Goal: Information Seeking & Learning: Learn about a topic

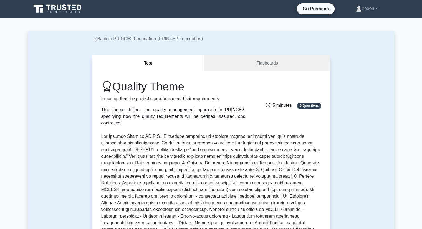
click at [118, 40] on link "Back to PRINCE2 Foundation (PRINCE2 Foundation)" at bounding box center [147, 38] width 111 height 5
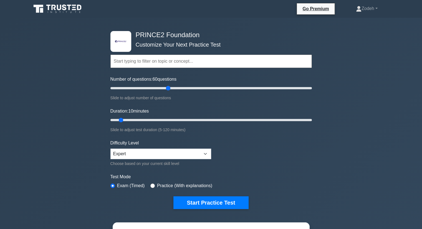
drag, startPoint x: 117, startPoint y: 87, endPoint x: 168, endPoint y: 87, distance: 50.5
type input "60"
click at [168, 87] on input "Number of questions: 60 questions" at bounding box center [212, 88] width 202 height 7
drag, startPoint x: 122, startPoint y: 120, endPoint x: 205, endPoint y: 118, distance: 83.3
type input "60"
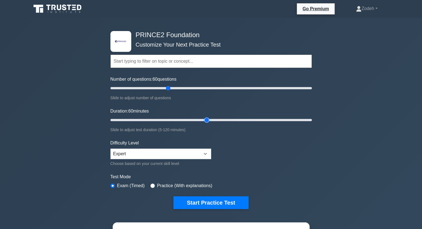
click at [205, 118] on input "Duration: 60 minutes" at bounding box center [212, 120] width 202 height 7
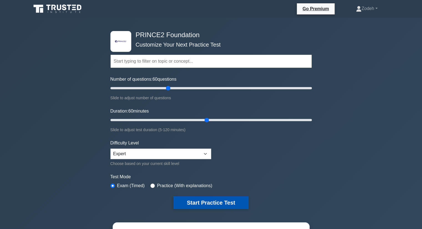
click at [196, 204] on button "Start Practice Test" at bounding box center [211, 203] width 75 height 13
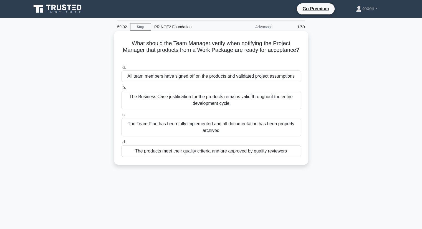
click at [204, 152] on div "The products meet their quality criteria and are approved by quality reviewers" at bounding box center [211, 151] width 180 height 12
click at [121, 144] on input "d. The products meet their quality criteria and are approved by quality reviewe…" at bounding box center [121, 142] width 0 height 4
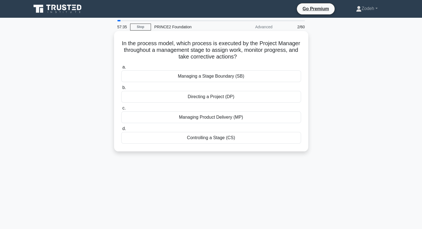
click at [213, 141] on div "Controlling a Stage (CS)" at bounding box center [211, 138] width 180 height 12
click at [121, 131] on input "d. Controlling a Stage (CS)" at bounding box center [121, 129] width 0 height 4
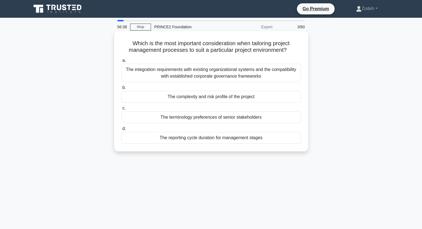
click at [212, 98] on div "The complexity and risk profile of the project" at bounding box center [211, 97] width 180 height 12
click at [121, 90] on input "b. The complexity and risk profile of the project" at bounding box center [121, 88] width 0 height 4
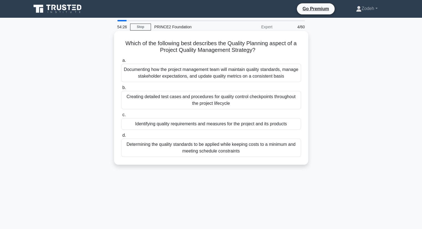
click at [174, 124] on div "Identifying quality requirements and measures for the project and its products" at bounding box center [211, 124] width 180 height 12
click at [121, 117] on input "c. Identifying quality requirements and measures for the project and its produc…" at bounding box center [121, 115] width 0 height 4
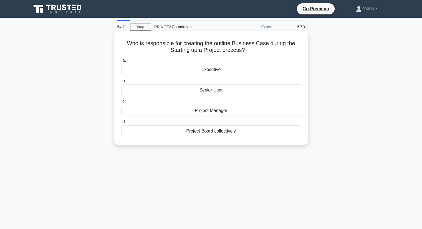
click at [192, 71] on div "Executive" at bounding box center [211, 70] width 180 height 12
click at [121, 62] on input "a. Executive" at bounding box center [121, 61] width 0 height 4
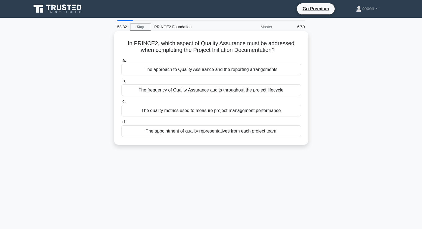
click at [199, 69] on div "The approach to Quality Assurance and the reporting arrangements" at bounding box center [211, 70] width 180 height 12
click at [121, 62] on input "a. The approach to Quality Assurance and the reporting arrangements" at bounding box center [121, 61] width 0 height 4
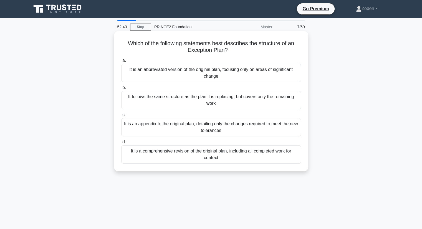
click at [205, 130] on div "It is an appendix to the original plan, detailing only the changes required to …" at bounding box center [211, 127] width 180 height 18
click at [121, 117] on input "c. It is an appendix to the original plan, detailing only the changes required …" at bounding box center [121, 115] width 0 height 4
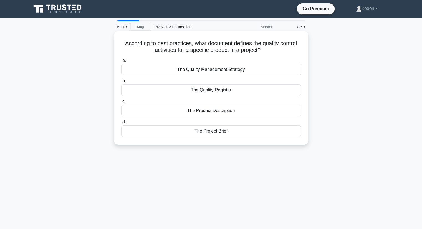
click at [226, 90] on div "The Quality Register" at bounding box center [211, 90] width 180 height 12
click at [121, 83] on input "b. The Quality Register" at bounding box center [121, 81] width 0 height 4
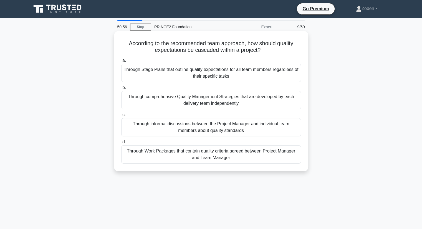
click at [242, 159] on div "Through Work Packages that contain quality criteria agreed between Project Mana…" at bounding box center [211, 154] width 180 height 18
click at [121, 144] on input "d. Through Work Packages that contain quality criteria agreed between Project M…" at bounding box center [121, 142] width 0 height 4
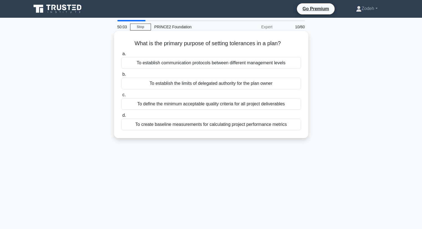
click at [227, 83] on div "To establish the limits of delegated authority for the plan owner" at bounding box center [211, 84] width 180 height 12
click at [121, 76] on input "b. To establish the limits of delegated authority for the plan owner" at bounding box center [121, 75] width 0 height 4
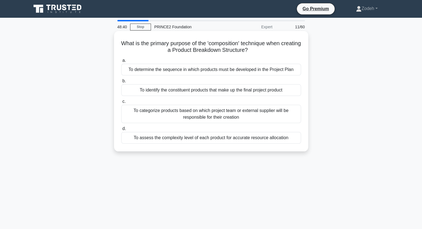
click at [225, 89] on div "To identify the constituent products that make up the final project product" at bounding box center [211, 90] width 180 height 12
click at [121, 83] on input "b. To identify the constituent products that make up the final project product" at bounding box center [121, 81] width 0 height 4
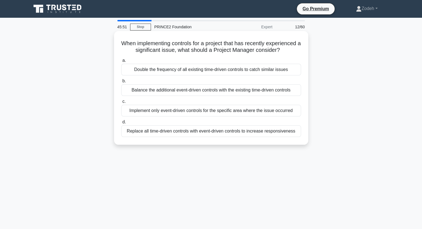
click at [206, 96] on div "Balance the additional event-driven controls with the existing time-driven cont…" at bounding box center [211, 90] width 180 height 12
click at [121, 83] on input "b. Balance the additional event-driven controls with the existing time-driven c…" at bounding box center [121, 81] width 0 height 4
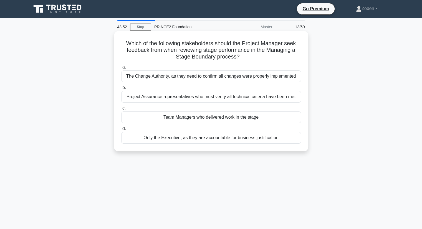
click at [190, 117] on div "Team Managers who delivered work in the stage" at bounding box center [211, 118] width 180 height 12
click at [121, 110] on input "c. Team Managers who delivered work in the stage" at bounding box center [121, 109] width 0 height 4
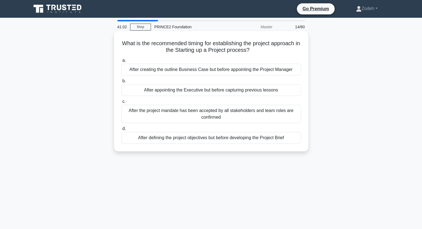
click at [205, 92] on div "After appointing the Executive but before capturing previous lessons" at bounding box center [211, 90] width 180 height 12
click at [121, 83] on input "b. After appointing the Executive but before capturing previous lessons" at bounding box center [121, 81] width 0 height 4
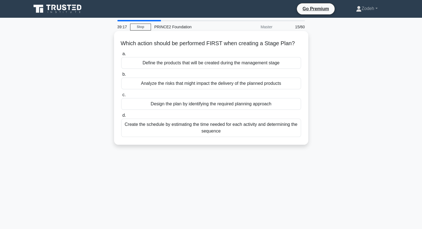
click at [188, 110] on div "Design the plan by identifying the required planning approach" at bounding box center [211, 104] width 180 height 12
click at [121, 97] on input "c. Design the plan by identifying the required planning approach" at bounding box center [121, 95] width 0 height 4
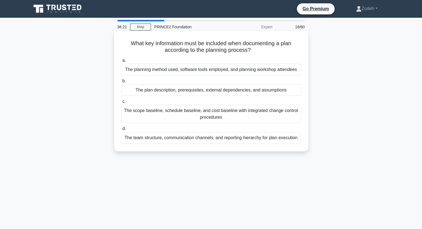
click at [213, 92] on div "The plan description, prerequisites, external dependencies, and assumptions" at bounding box center [211, 90] width 180 height 12
click at [121, 83] on input "b. The plan description, prerequisites, external dependencies, and assumptions" at bounding box center [121, 81] width 0 height 4
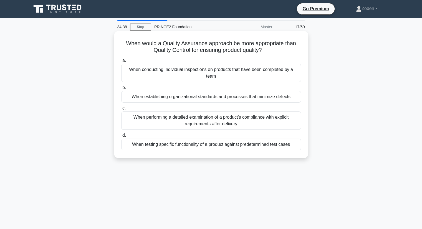
click at [212, 97] on div "When establishing organizational standards and processes that minimize defects" at bounding box center [211, 97] width 180 height 12
click at [121, 90] on input "b. When establishing organizational standards and processes that minimize defec…" at bounding box center [121, 88] width 0 height 4
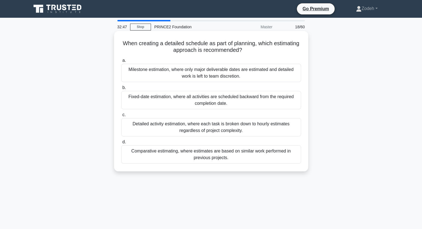
click at [210, 129] on div "Detailed activity estimation, where each task is broken down to hourly estimate…" at bounding box center [211, 127] width 180 height 18
click at [121, 117] on input "c. Detailed activity estimation, where each task is broken down to hourly estim…" at bounding box center [121, 115] width 0 height 4
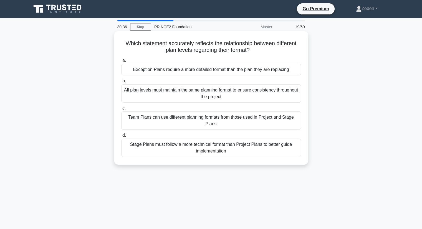
click at [199, 150] on div "Stage Plans must follow a more technical format than Project Plans to better gu…" at bounding box center [211, 148] width 180 height 18
click at [121, 137] on input "d. Stage Plans must follow a more technical format than Project Plans to better…" at bounding box center [121, 136] width 0 height 4
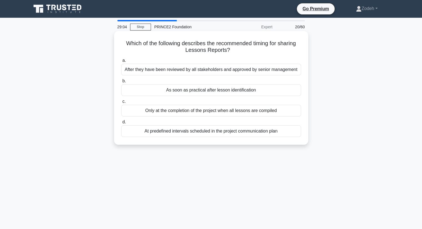
click at [215, 113] on div "Only at the completion of the project when all lessons are compiled" at bounding box center [211, 111] width 180 height 12
click at [121, 104] on input "c. Only at the completion of the project when all lessons are compiled" at bounding box center [121, 102] width 0 height 4
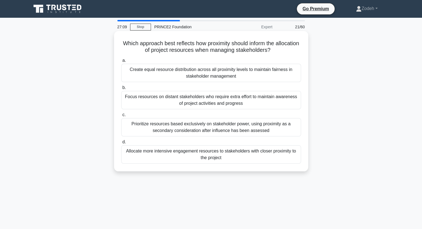
click at [284, 134] on div "Prioritize resources based exclusively on stakeholder power, using proximity as…" at bounding box center [211, 127] width 180 height 18
click at [121, 117] on input "c. Prioritize resources based exclusively on stakeholder power, using proximity…" at bounding box center [121, 115] width 0 height 4
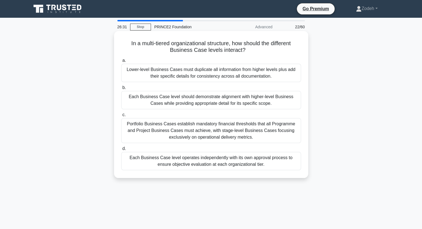
click at [270, 101] on div "Each Business Case level should demonstrate alignment with higher-level Busines…" at bounding box center [211, 100] width 180 height 18
click at [121, 90] on input "b. Each Business Case level should demonstrate alignment with higher-level Busi…" at bounding box center [121, 88] width 0 height 4
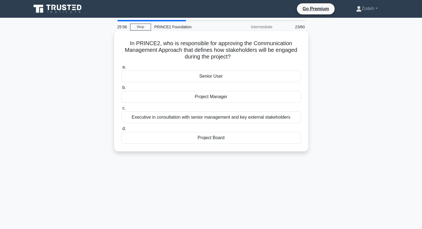
click at [241, 139] on div "Project Board" at bounding box center [211, 138] width 180 height 12
click at [121, 131] on input "d. Project Board" at bounding box center [121, 129] width 0 height 4
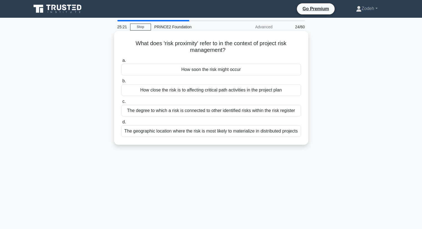
click at [268, 93] on div "How close the risk is to affecting critical path activities in the project plan" at bounding box center [211, 90] width 180 height 12
click at [121, 83] on input "b. How close the risk is to affecting critical path activities in the project p…" at bounding box center [121, 81] width 0 height 4
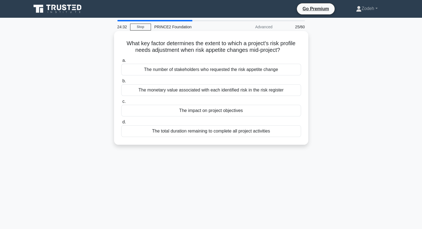
click at [252, 115] on div "The impact on project objectives" at bounding box center [211, 111] width 180 height 12
click at [121, 104] on input "c. The impact on project objectives" at bounding box center [121, 102] width 0 height 4
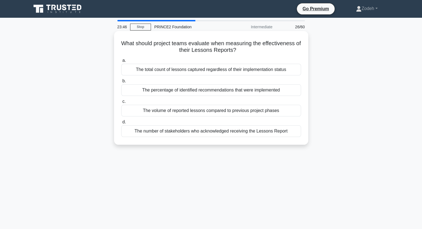
click at [284, 96] on div "The percentage of identified recommendations that were implemented" at bounding box center [211, 90] width 180 height 12
click at [121, 83] on input "b. The percentage of identified recommendations that were implemented" at bounding box center [121, 81] width 0 height 4
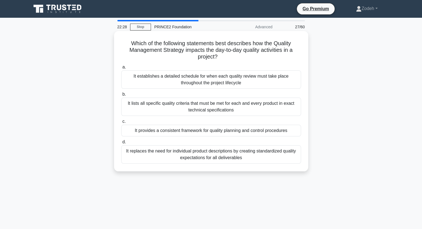
click at [279, 134] on div "It provides a consistent framework for quality planning and control procedures" at bounding box center [211, 131] width 180 height 12
click at [121, 124] on input "c. It provides a consistent framework for quality planning and control procedur…" at bounding box center [121, 122] width 0 height 4
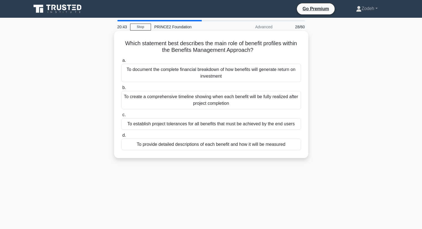
click at [291, 148] on div "To provide detailed descriptions of each benefit and how it will be measured" at bounding box center [211, 145] width 180 height 12
click at [121, 137] on input "d. To provide detailed descriptions of each benefit and how it will be measured" at bounding box center [121, 136] width 0 height 4
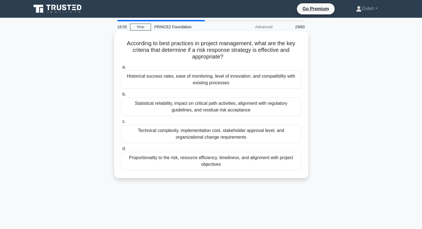
click at [290, 162] on div "Proportionality to the risk, resource efficiency, timeliness, and alignment wit…" at bounding box center [211, 161] width 180 height 18
click at [121, 151] on input "d. Proportionality to the risk, resource efficiency, timeliness, and alignment …" at bounding box center [121, 149] width 0 height 4
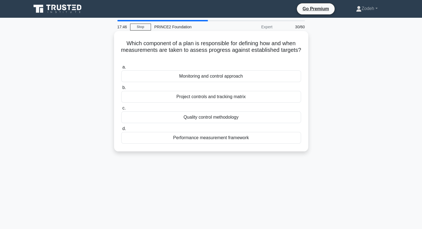
click at [258, 80] on div "Monitoring and control approach" at bounding box center [211, 77] width 180 height 12
click at [121, 69] on input "a. Monitoring and control approach" at bounding box center [121, 68] width 0 height 4
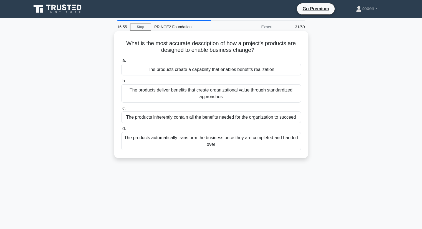
click at [282, 69] on div "The products create a capability that enables benefits realization" at bounding box center [211, 70] width 180 height 12
click at [121, 62] on input "a. The products create a capability that enables benefits realization" at bounding box center [121, 61] width 0 height 4
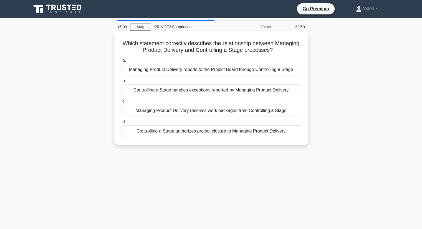
click at [247, 96] on div "Controlling a Stage handles exceptions reported by Managing Product Delivery" at bounding box center [211, 90] width 180 height 12
click at [121, 83] on input "b. Controlling a Stage handles exceptions reported by Managing Product Delivery" at bounding box center [121, 81] width 0 height 4
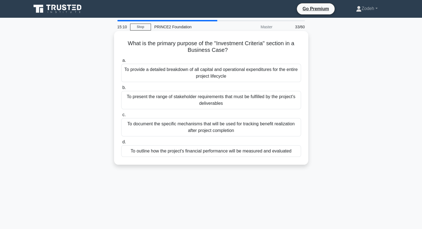
click at [257, 78] on div "To provide a detailed breakdown of all capital and operational expenditures for…" at bounding box center [211, 73] width 180 height 18
click at [121, 62] on input "a. To provide a detailed breakdown of all capital and operational expenditures …" at bounding box center [121, 61] width 0 height 4
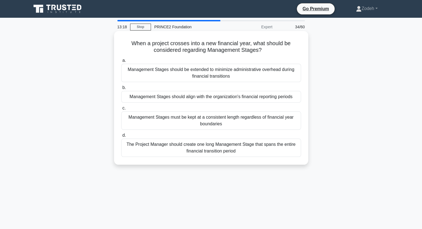
click at [272, 102] on div "Management Stages should align with the organization's financial reporting peri…" at bounding box center [211, 97] width 180 height 12
click at [121, 90] on input "b. Management Stages should align with the organization's financial reporting p…" at bounding box center [121, 88] width 0 height 4
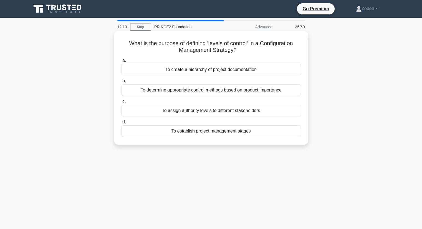
click at [284, 69] on div "To create a hierarchy of project documentation" at bounding box center [211, 70] width 180 height 12
click at [121, 62] on input "a. To create a hierarchy of project documentation" at bounding box center [121, 61] width 0 height 4
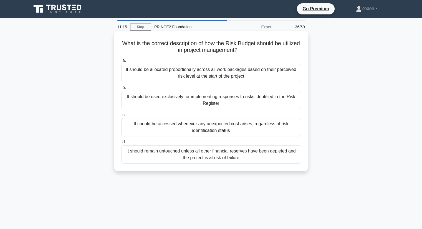
click at [271, 104] on div "It should be used exclusively for implementing responses to risks identified in…" at bounding box center [211, 100] width 180 height 18
click at [121, 90] on input "b. It should be used exclusively for implementing responses to risks identified…" at bounding box center [121, 88] width 0 height 4
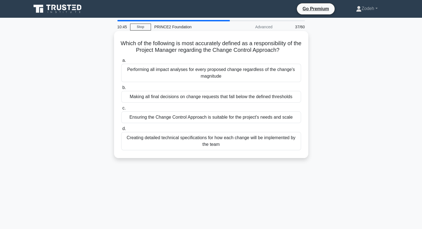
click at [260, 121] on div "Ensuring the Change Control Approach is suitable for the project's needs and sc…" at bounding box center [211, 118] width 180 height 12
click at [121, 110] on input "c. Ensuring the Change Control Approach is suitable for the project's needs and…" at bounding box center [121, 109] width 0 height 4
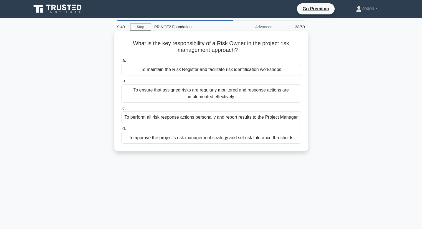
click at [281, 95] on div "To ensure that assigned risks are regularly monitored and response actions are …" at bounding box center [211, 93] width 180 height 18
click at [121, 83] on input "b. To ensure that assigned risks are regularly monitored and response actions a…" at bounding box center [121, 81] width 0 height 4
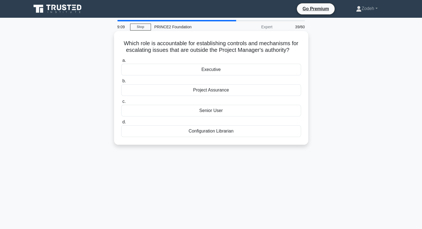
click at [245, 94] on div "Project Assurance" at bounding box center [211, 90] width 180 height 12
click at [121, 83] on input "b. Project Assurance" at bounding box center [121, 81] width 0 height 4
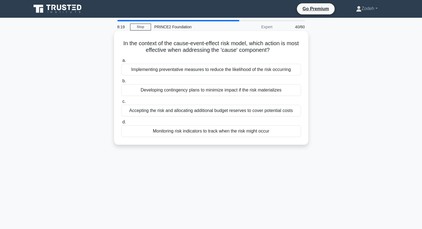
click at [225, 69] on div "Implementing preventative measures to reduce the likelihood of the risk occurri…" at bounding box center [211, 70] width 180 height 12
click at [121, 62] on input "a. Implementing preventative measures to reduce the likelihood of the risk occu…" at bounding box center [121, 61] width 0 height 4
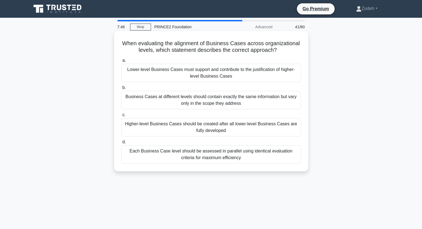
click at [264, 77] on div "Lower-level Business Cases must support and contribute to the justification of …" at bounding box center [211, 73] width 180 height 18
click at [121, 62] on input "a. Lower-level Business Cases must support and contribute to the justification …" at bounding box center [121, 61] width 0 height 4
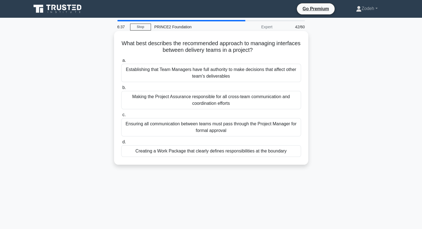
click at [272, 97] on div "Making the Project Assurance responsible for all cross-team communication and c…" at bounding box center [211, 100] width 180 height 18
click at [121, 90] on input "b. Making the Project Assurance responsible for all cross-team communication an…" at bounding box center [121, 88] width 0 height 4
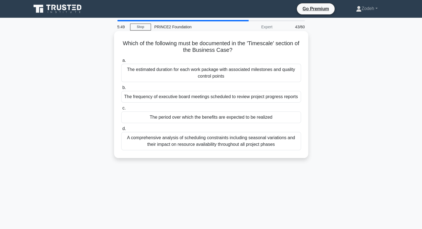
click at [288, 75] on div "The estimated duration for each work package with associated milestones and qua…" at bounding box center [211, 73] width 180 height 18
click at [121, 62] on input "a. The estimated duration for each work package with associated milestones and …" at bounding box center [121, 61] width 0 height 4
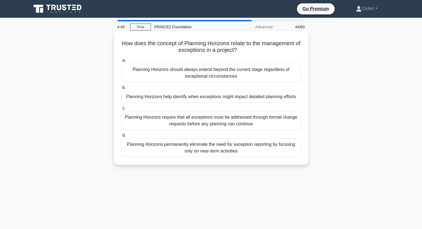
click at [260, 99] on div "Planning Horizons help identify when exceptions might impact detailed planning …" at bounding box center [211, 97] width 180 height 12
click at [121, 90] on input "b. Planning Horizons help identify when exceptions might impact detailed planni…" at bounding box center [121, 88] width 0 height 4
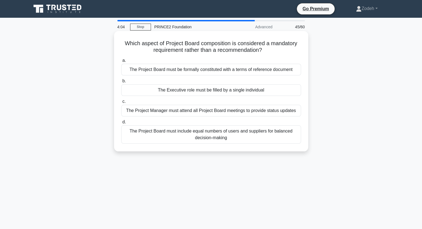
click at [285, 95] on div "The Executive role must be filled by a single individual" at bounding box center [211, 90] width 180 height 12
click at [121, 83] on input "b. The Executive role must be filled by a single individual" at bounding box center [121, 81] width 0 height 4
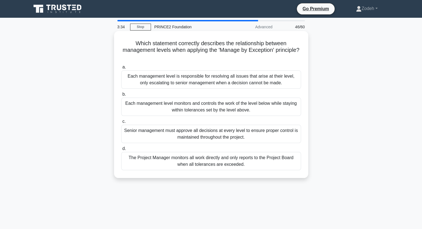
click at [272, 108] on div "Each management level monitors and controls the work of the level below while s…" at bounding box center [211, 107] width 180 height 18
click at [121, 96] on input "b. Each management level monitors and controls the work of the level below whil…" at bounding box center [121, 95] width 0 height 4
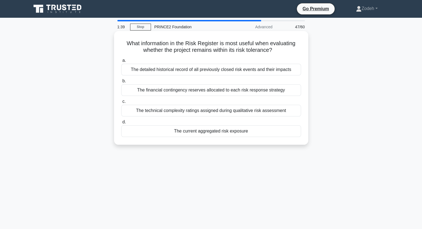
click at [265, 131] on div "The current aggregated risk exposure" at bounding box center [211, 132] width 180 height 12
click at [121, 124] on input "d. The current aggregated risk exposure" at bounding box center [121, 123] width 0 height 4
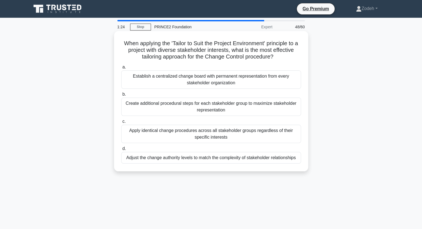
click at [282, 159] on div "Adjust the change authority levels to match the complexity of stakeholder relat…" at bounding box center [211, 158] width 180 height 12
click at [121, 151] on input "d. Adjust the change authority levels to match the complexity of stakeholder re…" at bounding box center [121, 149] width 0 height 4
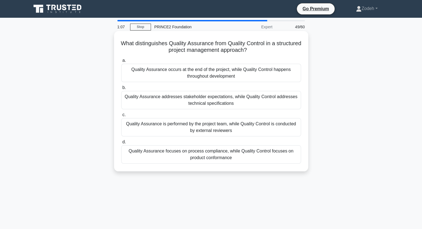
click at [271, 155] on div "Quality Assurance focuses on process compliance, while Quality Control focuses …" at bounding box center [211, 154] width 180 height 18
click at [121, 144] on input "d. Quality Assurance focuses on process compliance, while Quality Control focus…" at bounding box center [121, 142] width 0 height 4
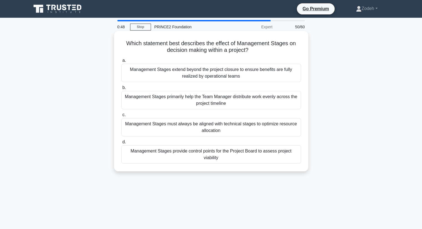
click at [277, 157] on div "Management Stages provide control points for the Project Board to assess projec…" at bounding box center [211, 154] width 180 height 18
click at [121, 144] on input "d. Management Stages provide control points for the Project Board to assess pro…" at bounding box center [121, 142] width 0 height 4
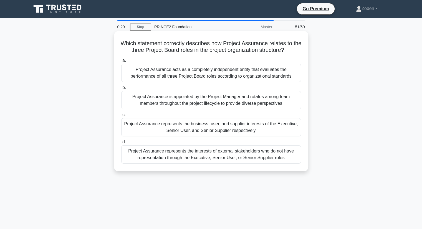
click at [280, 132] on div "Project Assurance represents the business, user, and supplier interests of the …" at bounding box center [211, 127] width 180 height 18
click at [121, 117] on input "c. Project Assurance represents the business, user, and supplier interests of t…" at bounding box center [121, 115] width 0 height 4
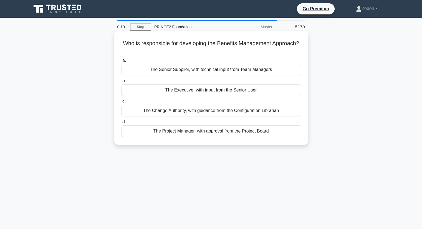
click at [274, 94] on div "The Executive, with input from the Senior User" at bounding box center [211, 90] width 180 height 12
click at [121, 83] on input "b. The Executive, with input from the Senior User" at bounding box center [121, 81] width 0 height 4
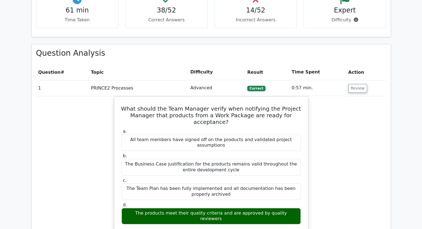
scroll to position [432, 0]
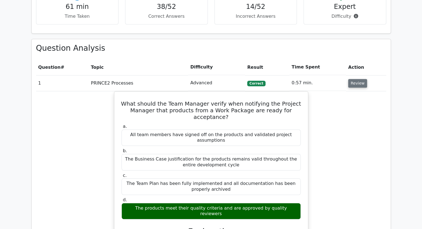
click at [363, 79] on button "Review" at bounding box center [357, 83] width 19 height 9
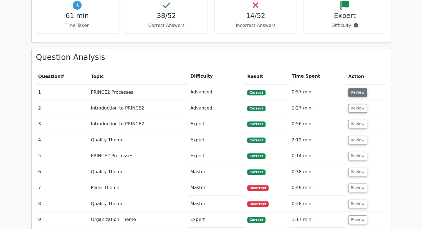
scroll to position [423, 0]
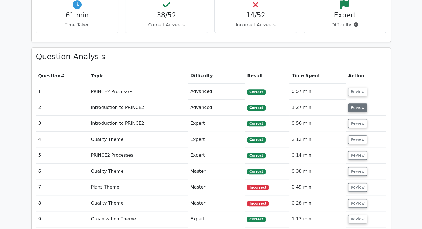
click at [360, 104] on button "Review" at bounding box center [357, 108] width 19 height 9
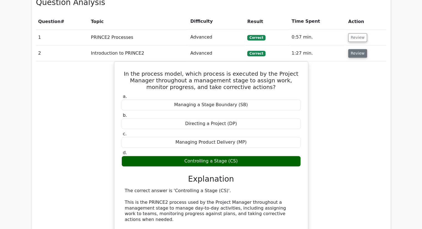
scroll to position [481, 0]
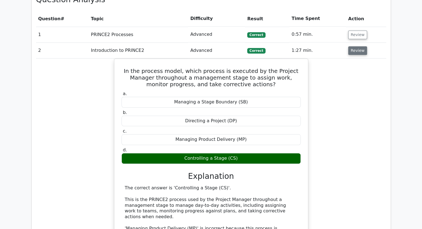
click at [357, 46] on button "Review" at bounding box center [357, 50] width 19 height 9
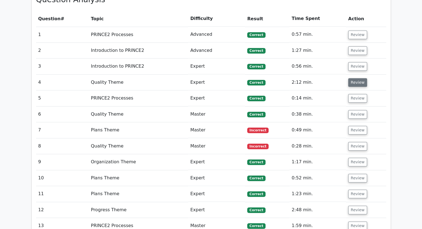
click at [357, 78] on button "Review" at bounding box center [357, 82] width 19 height 9
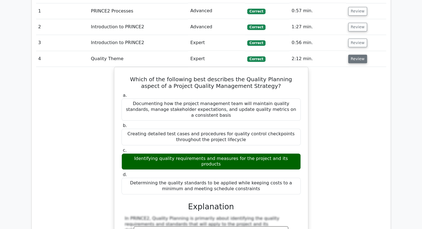
scroll to position [505, 0]
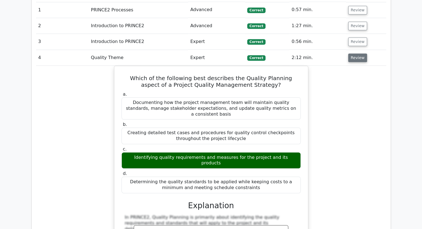
click at [354, 54] on button "Review" at bounding box center [357, 58] width 19 height 9
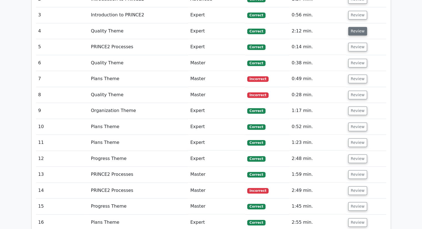
scroll to position [534, 0]
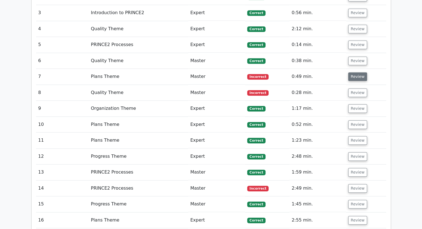
click at [356, 72] on button "Review" at bounding box center [357, 76] width 19 height 9
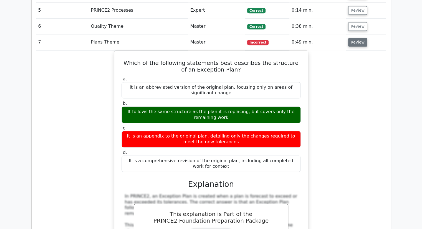
scroll to position [569, 0]
click at [356, 38] on button "Review" at bounding box center [357, 42] width 19 height 9
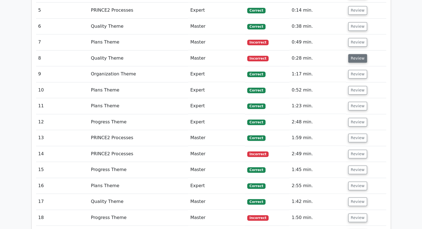
click at [357, 54] on button "Review" at bounding box center [357, 58] width 19 height 9
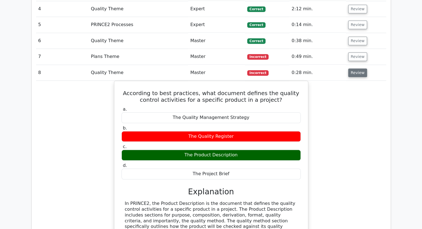
scroll to position [552, 0]
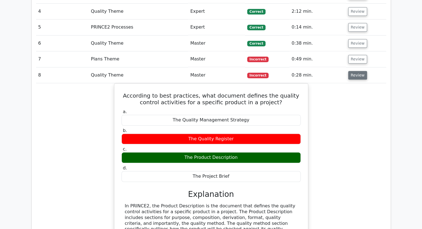
click at [357, 71] on button "Review" at bounding box center [357, 75] width 19 height 9
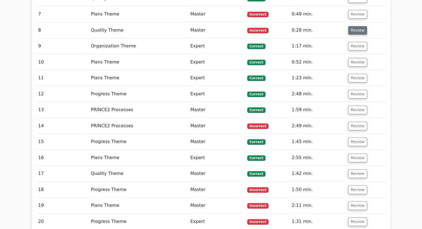
scroll to position [601, 0]
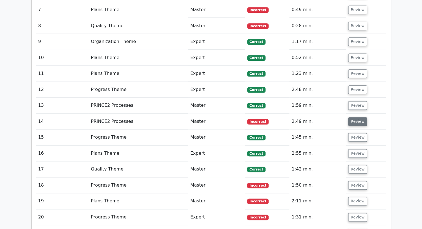
click at [354, 117] on button "Review" at bounding box center [357, 121] width 19 height 9
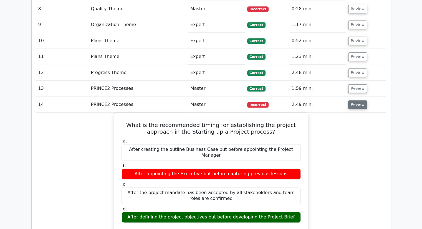
scroll to position [615, 0]
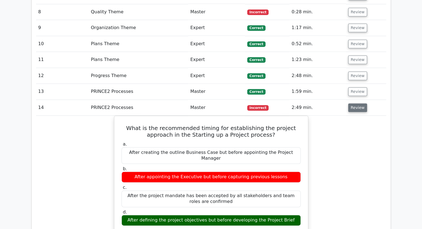
click at [358, 104] on button "Review" at bounding box center [357, 108] width 19 height 9
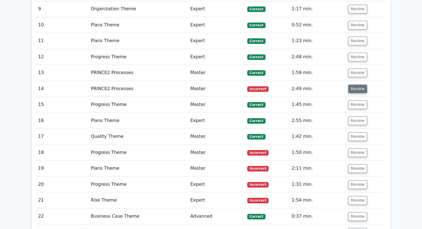
scroll to position [633, 0]
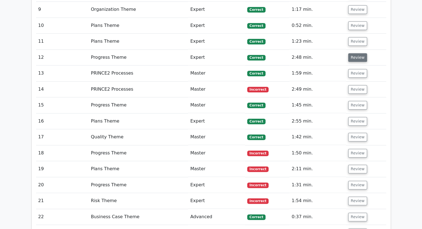
click at [356, 53] on button "Review" at bounding box center [357, 57] width 19 height 9
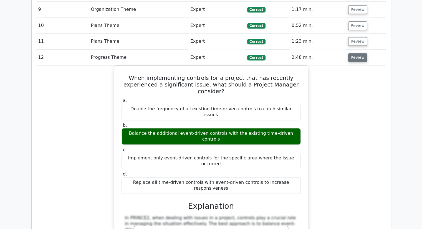
click at [352, 53] on button "Review" at bounding box center [357, 57] width 19 height 9
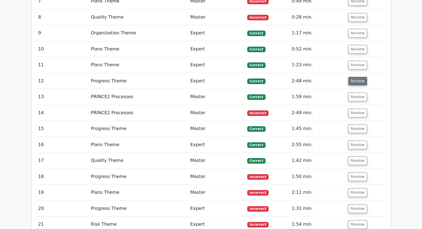
scroll to position [600, 0]
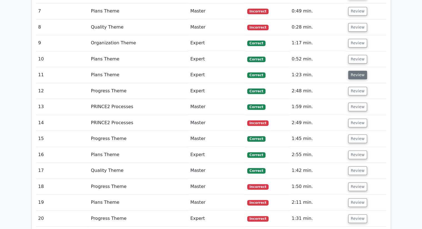
click at [357, 71] on button "Review" at bounding box center [357, 75] width 19 height 9
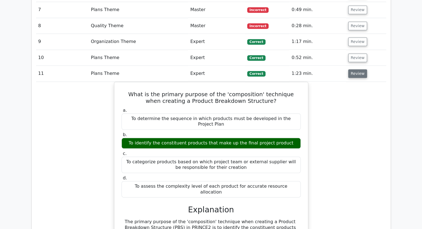
scroll to position [593, 0]
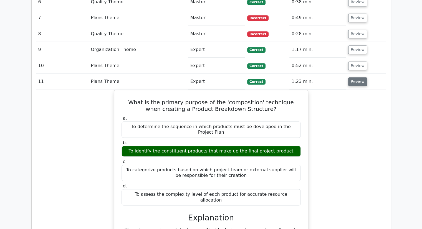
click at [359, 77] on button "Review" at bounding box center [357, 81] width 19 height 9
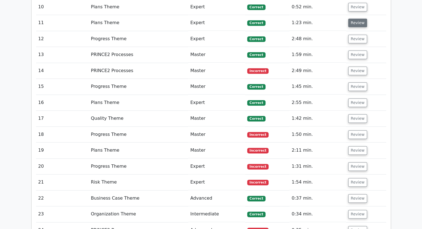
scroll to position [665, 0]
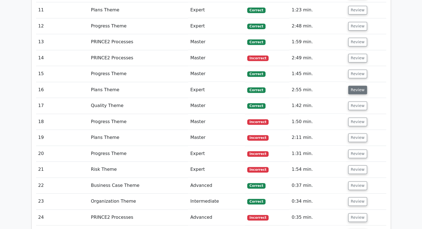
click at [357, 86] on button "Review" at bounding box center [357, 90] width 19 height 9
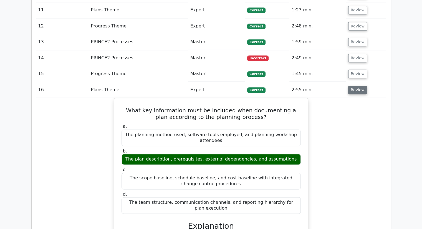
click at [355, 86] on button "Review" at bounding box center [357, 90] width 19 height 9
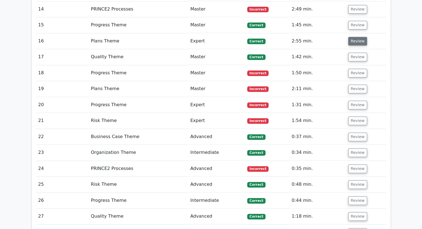
scroll to position [712, 0]
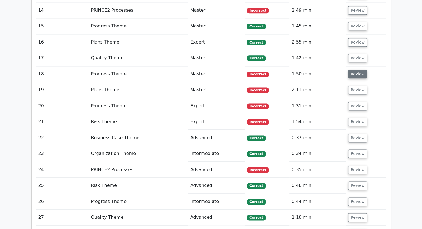
click at [353, 70] on button "Review" at bounding box center [357, 74] width 19 height 9
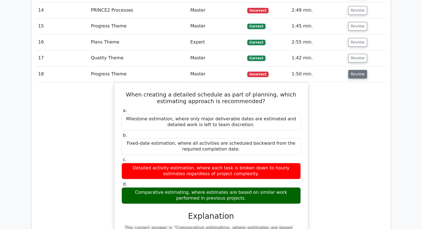
click at [357, 70] on button "Review" at bounding box center [357, 74] width 19 height 9
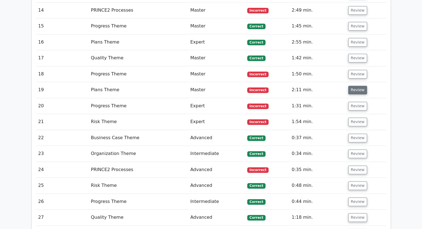
click at [360, 86] on button "Review" at bounding box center [357, 90] width 19 height 9
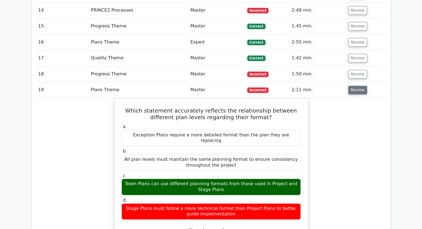
click at [357, 86] on button "Review" at bounding box center [357, 90] width 19 height 9
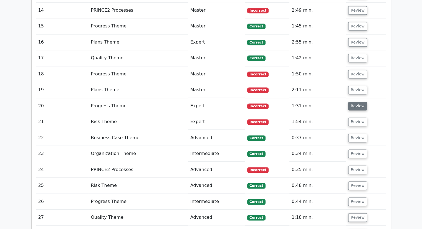
click at [359, 102] on button "Review" at bounding box center [357, 106] width 19 height 9
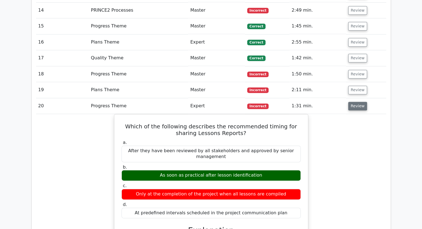
click at [358, 102] on button "Review" at bounding box center [357, 106] width 19 height 9
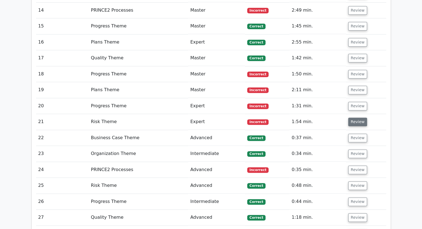
click at [358, 118] on button "Review" at bounding box center [357, 122] width 19 height 9
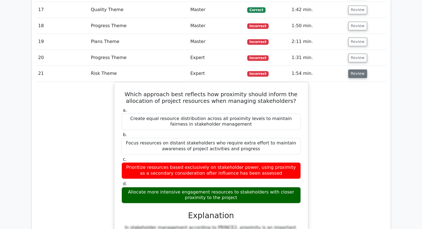
scroll to position [761, 0]
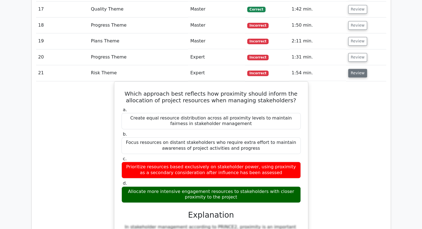
click at [359, 69] on button "Review" at bounding box center [357, 73] width 19 height 9
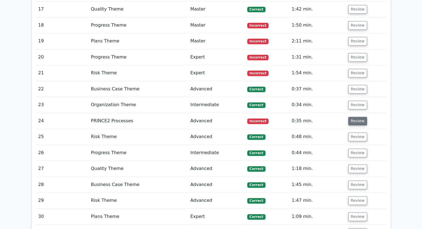
click at [361, 117] on button "Review" at bounding box center [357, 121] width 19 height 9
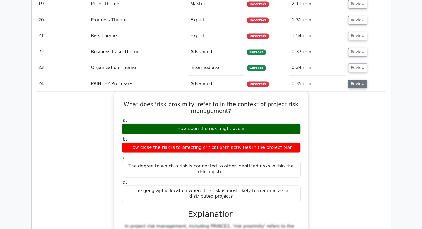
scroll to position [799, 0]
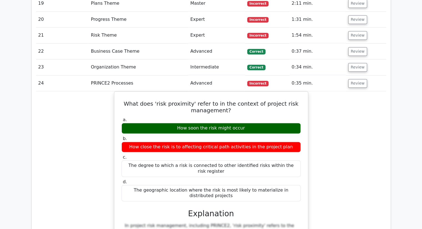
click at [380, 91] on div "What does 'risk proximity' refer to in the context of project risk management? …" at bounding box center [211, 221] width 350 height 260
click at [358, 79] on button "Review" at bounding box center [357, 83] width 19 height 9
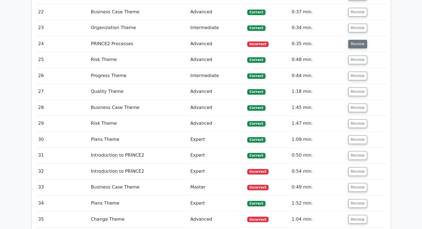
scroll to position [839, 0]
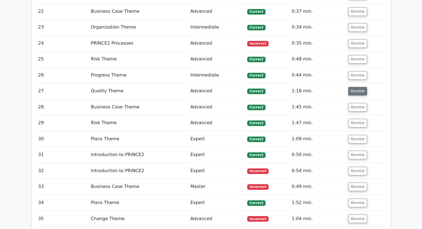
click at [361, 87] on button "Review" at bounding box center [357, 91] width 19 height 9
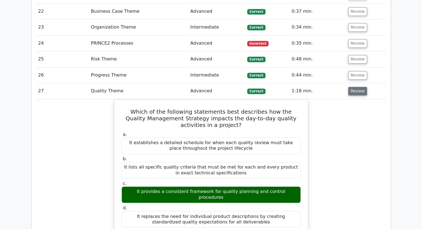
click at [354, 87] on button "Review" at bounding box center [357, 91] width 19 height 9
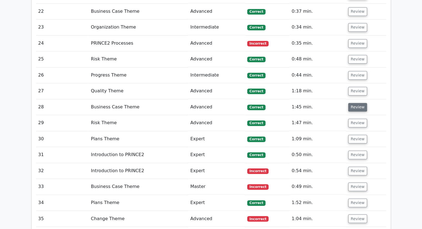
click at [354, 103] on button "Review" at bounding box center [357, 107] width 19 height 9
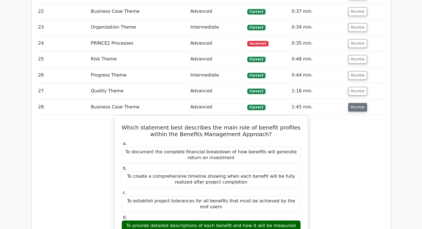
click at [356, 103] on button "Review" at bounding box center [357, 107] width 19 height 9
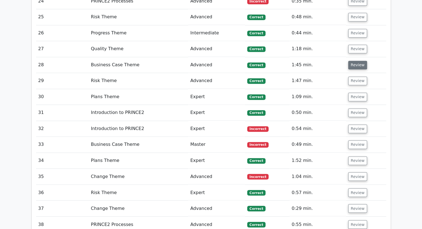
scroll to position [882, 0]
click at [359, 76] on button "Review" at bounding box center [357, 80] width 19 height 9
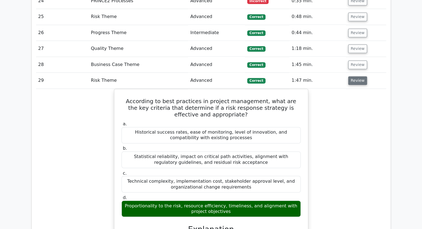
click at [355, 76] on button "Review" at bounding box center [357, 80] width 19 height 9
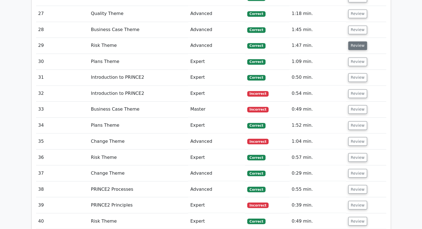
scroll to position [917, 0]
click at [361, 89] on button "Review" at bounding box center [357, 93] width 19 height 9
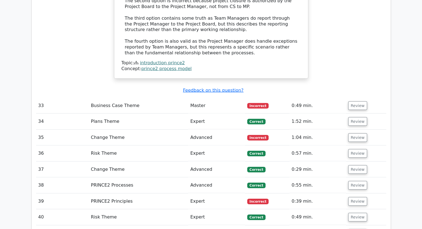
scroll to position [1192, 0]
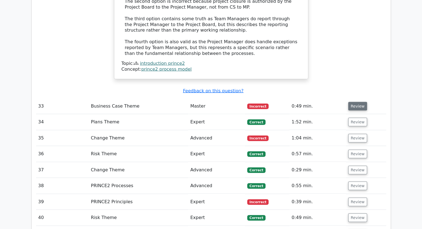
click at [359, 102] on button "Review" at bounding box center [357, 106] width 19 height 9
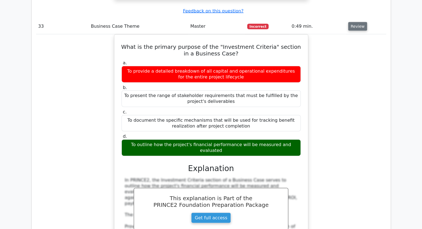
scroll to position [1264, 0]
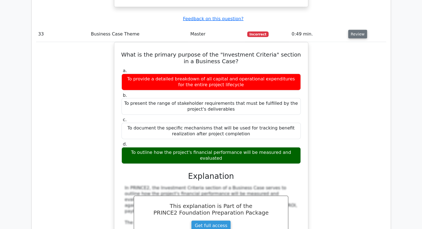
click at [357, 30] on button "Review" at bounding box center [357, 34] width 19 height 9
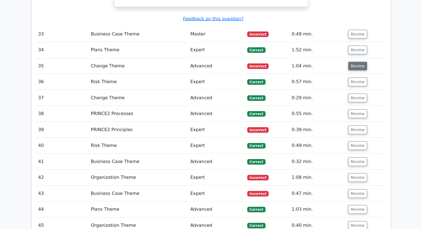
click at [358, 62] on button "Review" at bounding box center [357, 66] width 19 height 9
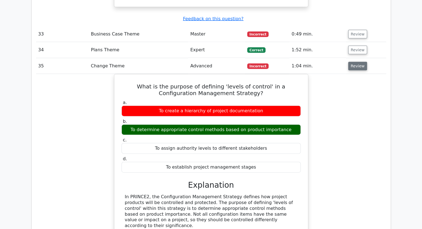
click at [363, 62] on button "Review" at bounding box center [357, 66] width 19 height 9
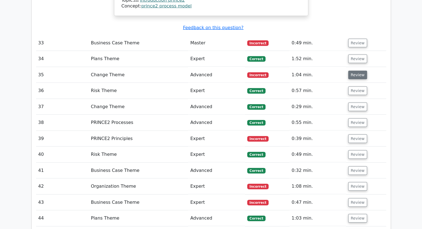
scroll to position [1258, 0]
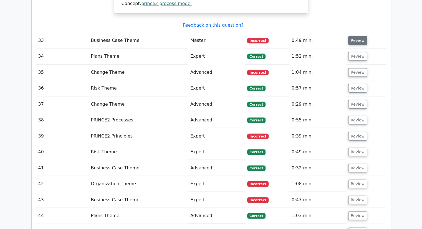
click at [357, 36] on button "Review" at bounding box center [357, 40] width 19 height 9
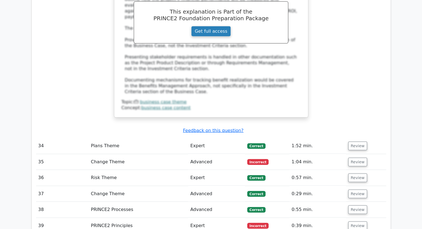
scroll to position [1457, 0]
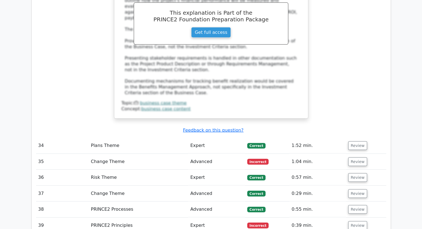
click at [356, 154] on td "Review" at bounding box center [366, 162] width 40 height 16
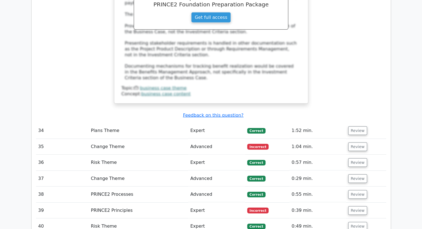
scroll to position [1487, 0]
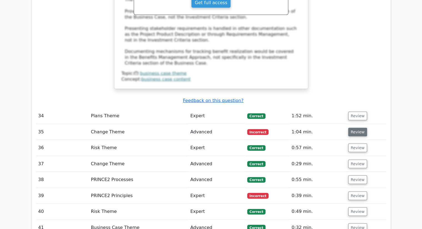
click at [357, 128] on button "Review" at bounding box center [357, 132] width 19 height 9
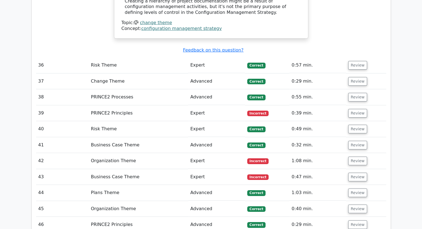
scroll to position [1850, 0]
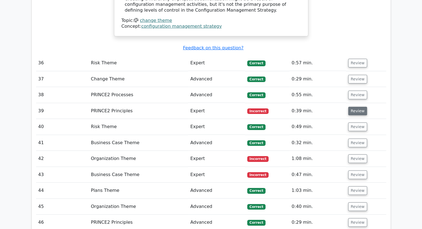
click at [358, 107] on button "Review" at bounding box center [357, 111] width 19 height 9
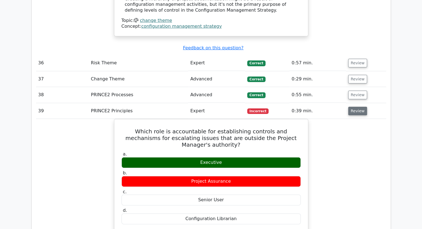
click at [358, 107] on button "Review" at bounding box center [357, 111] width 19 height 9
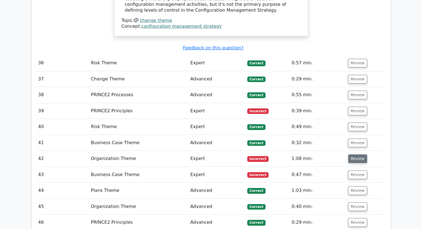
click at [355, 155] on button "Review" at bounding box center [357, 159] width 19 height 9
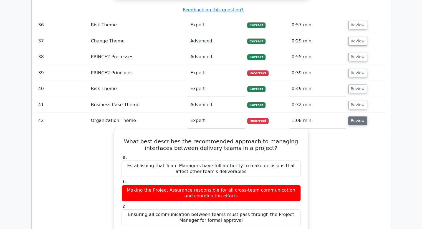
scroll to position [1901, 0]
